Goal: Find specific page/section: Find specific page/section

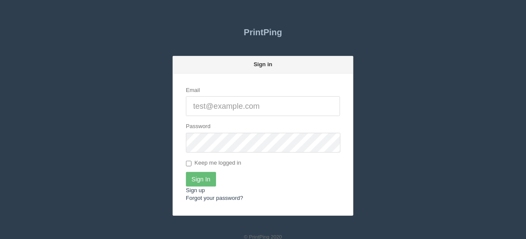
click at [195, 104] on input "Email" at bounding box center [263, 106] width 154 height 20
type input "[EMAIL_ADDRESS][DOMAIN_NAME]"
click at [196, 177] on input "Sign In" at bounding box center [201, 179] width 30 height 15
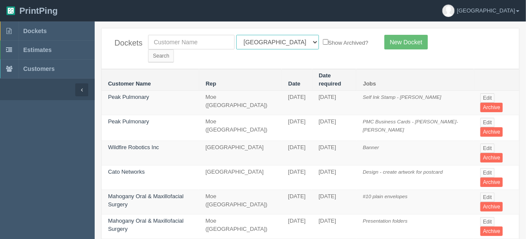
click at [276, 43] on select "All Users [PERSON_NAME] Test 1 [PERSON_NAME] [PERSON_NAME] [PERSON_NAME] France…" at bounding box center [277, 42] width 83 height 15
select select "11"
click at [236, 35] on select "All Users [PERSON_NAME] Test 1 [PERSON_NAME] [PERSON_NAME] [PERSON_NAME] France…" at bounding box center [277, 42] width 83 height 15
click at [174, 50] on input "Search" at bounding box center [161, 56] width 26 height 13
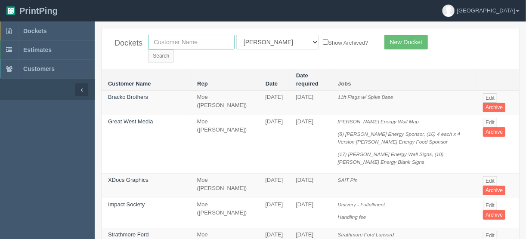
click at [162, 41] on input "text" at bounding box center [191, 42] width 87 height 15
type input "formation"
click at [148, 50] on input "Search" at bounding box center [161, 56] width 26 height 13
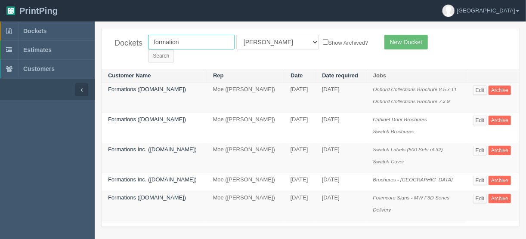
drag, startPoint x: 192, startPoint y: 40, endPoint x: 131, endPoint y: 40, distance: 61.6
click at [131, 40] on div "Dockets formation All Users Ali Ali Test 1 Aly Amy Ankit Arif Brandon Dan Franc…" at bounding box center [311, 48] width 418 height 40
click at [174, 50] on input "Search" at bounding box center [161, 56] width 26 height 13
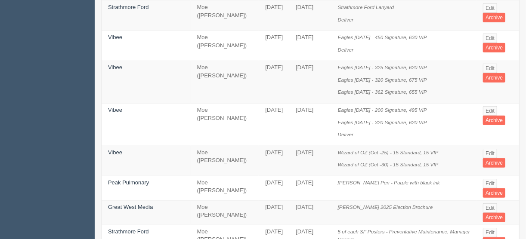
scroll to position [241, 0]
